Goal: Browse casually

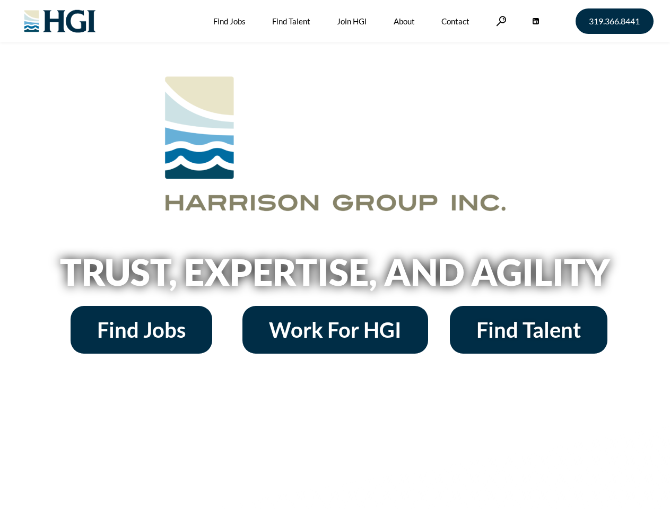
click at [335, 255] on h2 "Trust, Expertise, and Agility" at bounding box center [335, 272] width 605 height 36
click at [500, 21] on link at bounding box center [501, 21] width 11 height 10
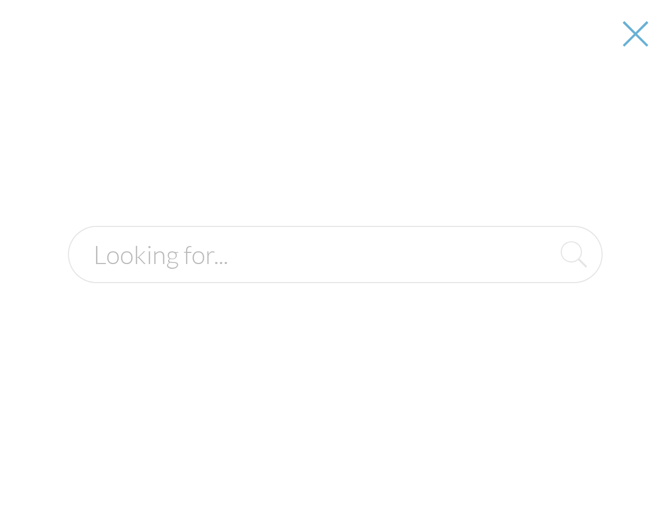
click at [335, 276] on h2 "Trust, Expertise, and Agility" at bounding box center [335, 272] width 605 height 36
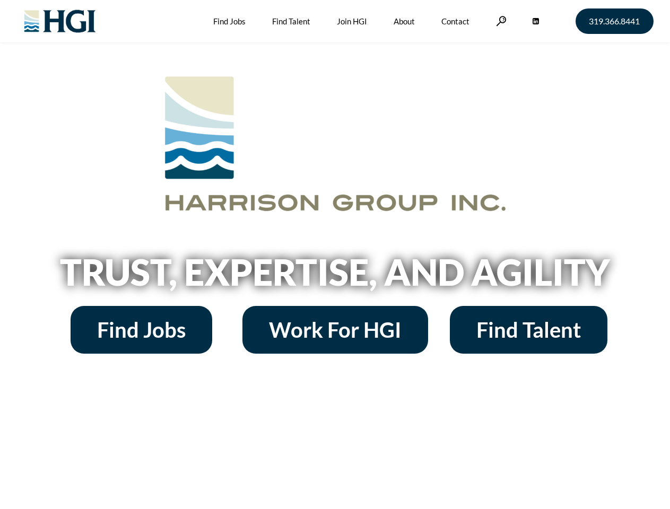
click at [335, 255] on h2 "Trust, Expertise, and Agility" at bounding box center [335, 272] width 605 height 36
click at [500, 21] on link at bounding box center [501, 21] width 11 height 10
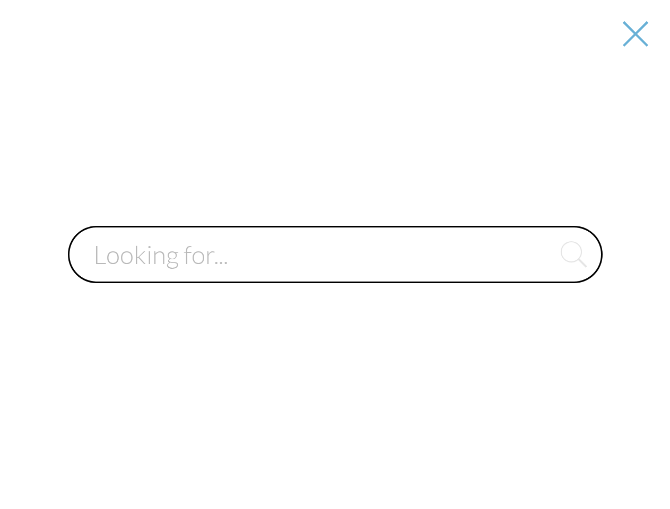
click at [335, 276] on input "text" at bounding box center [335, 254] width 535 height 57
